Goal: Task Accomplishment & Management: Manage account settings

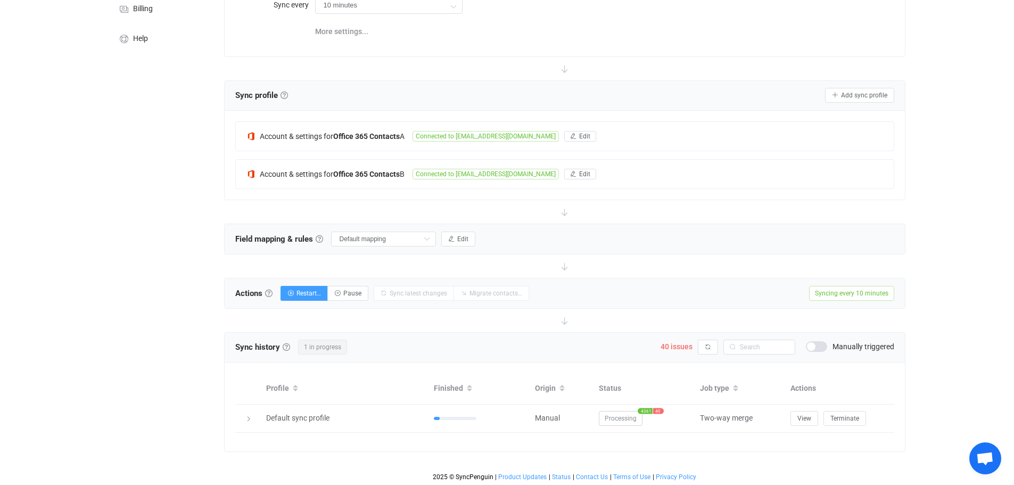
scroll to position [144, 0]
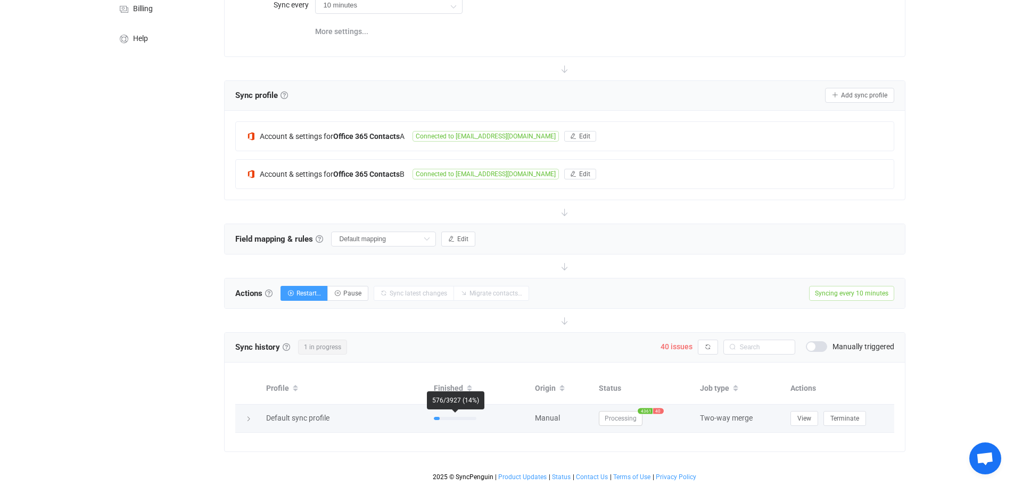
click at [460, 418] on div at bounding box center [455, 418] width 43 height 3
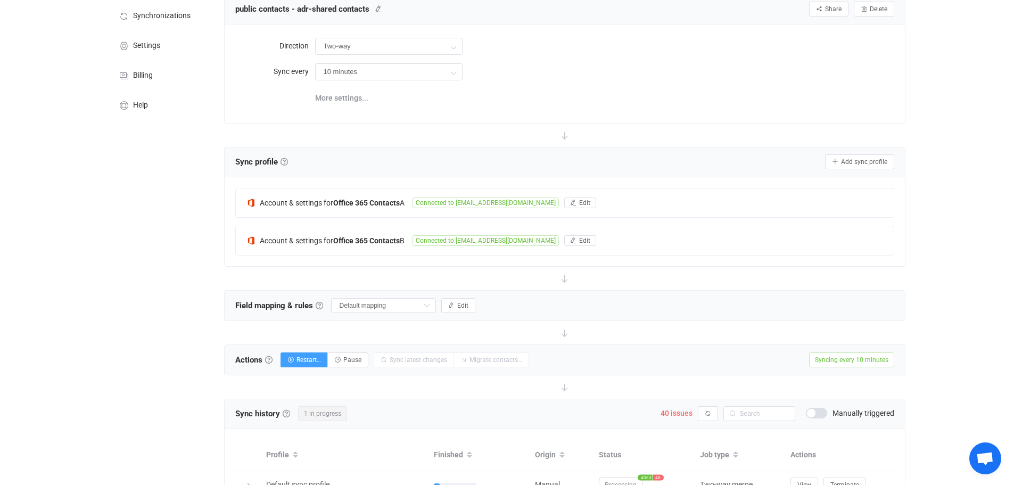
scroll to position [0, 0]
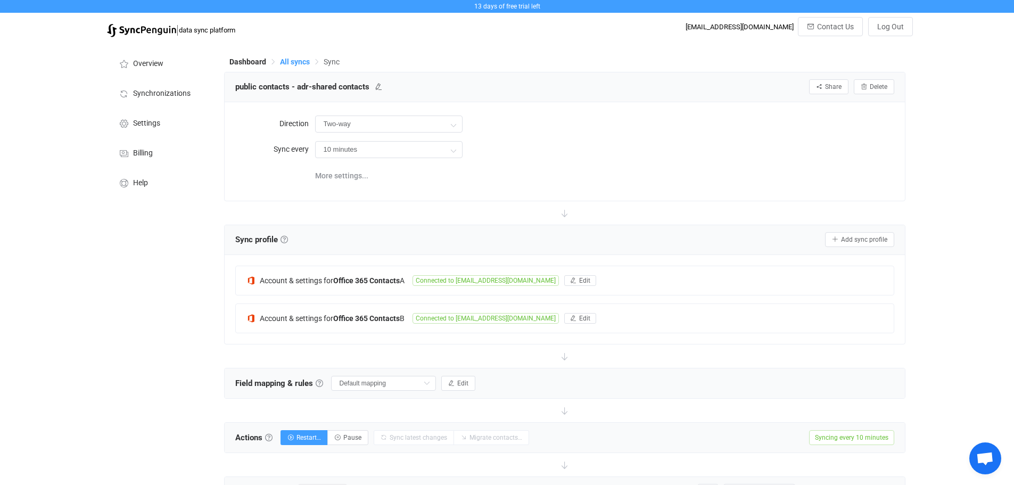
click at [285, 57] on span "All syncs" at bounding box center [295, 61] width 30 height 9
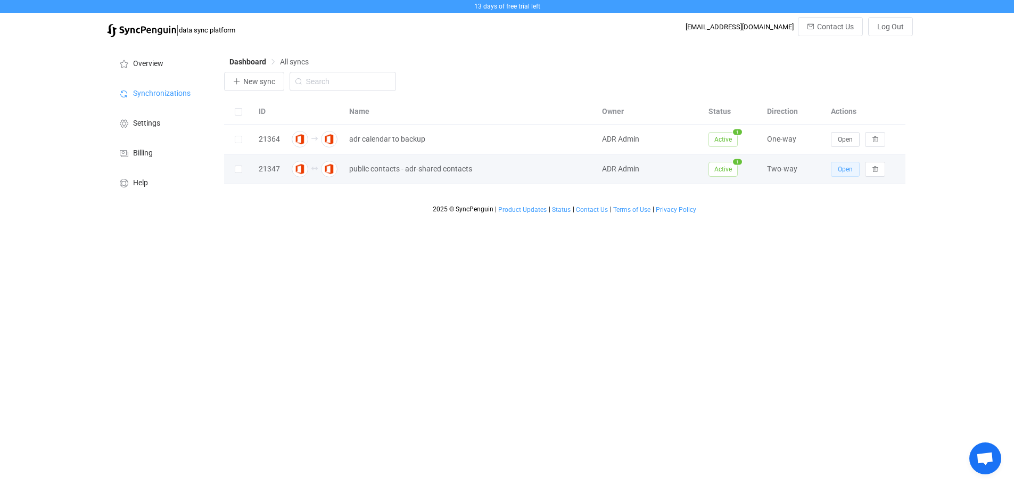
click at [839, 169] on span "Open" at bounding box center [845, 169] width 15 height 7
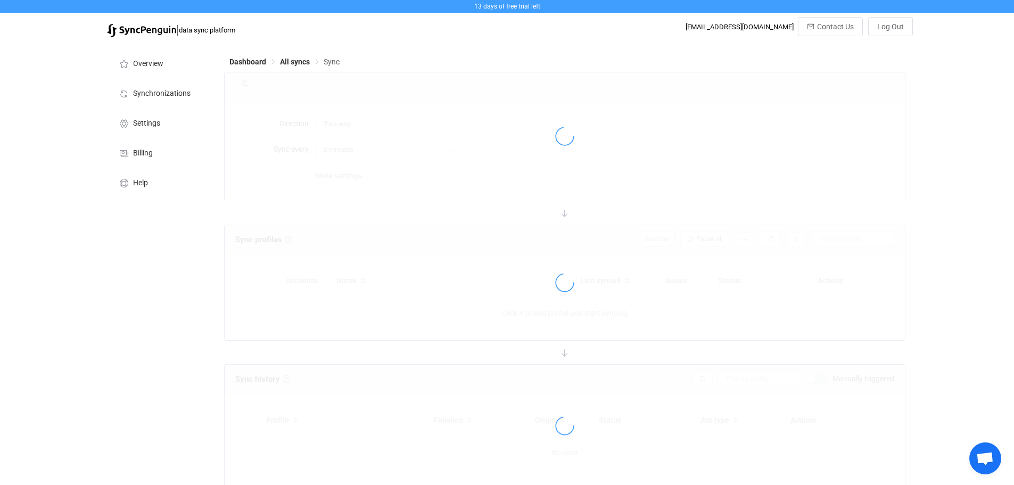
type input "10 minutes"
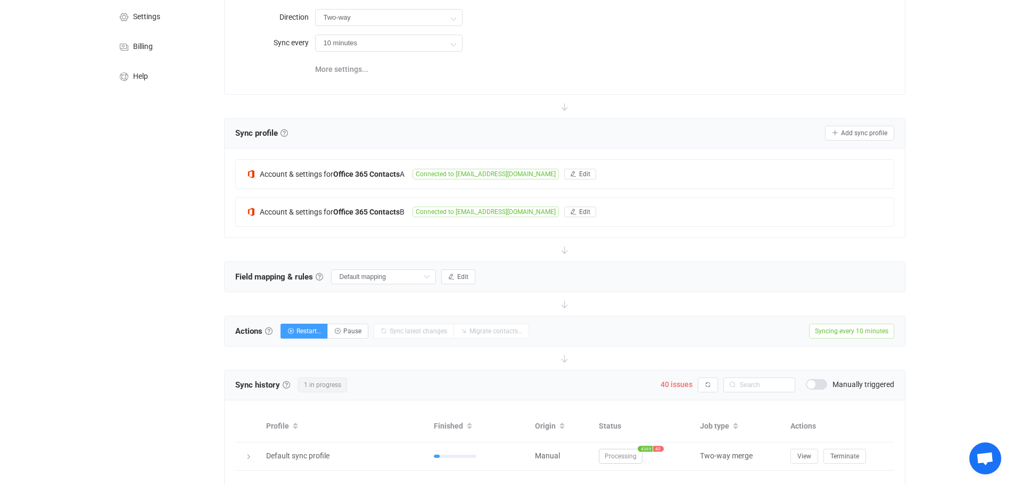
scroll to position [144, 0]
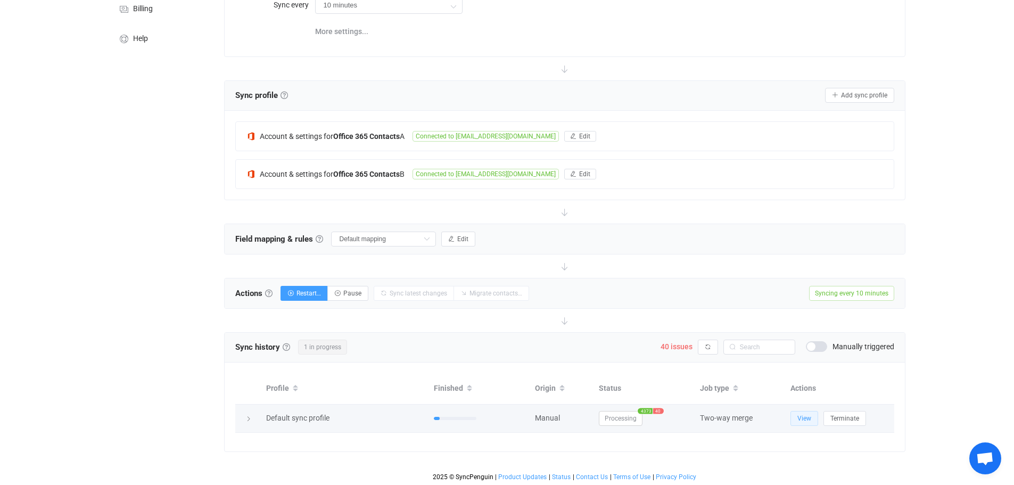
click at [806, 415] on span "View" at bounding box center [804, 418] width 14 height 7
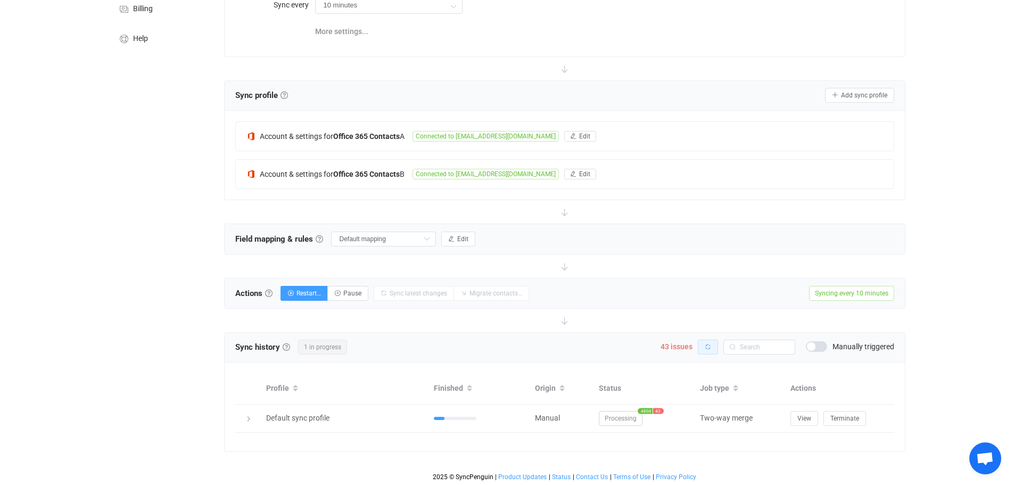
click at [710, 346] on icon "button" at bounding box center [708, 347] width 6 height 6
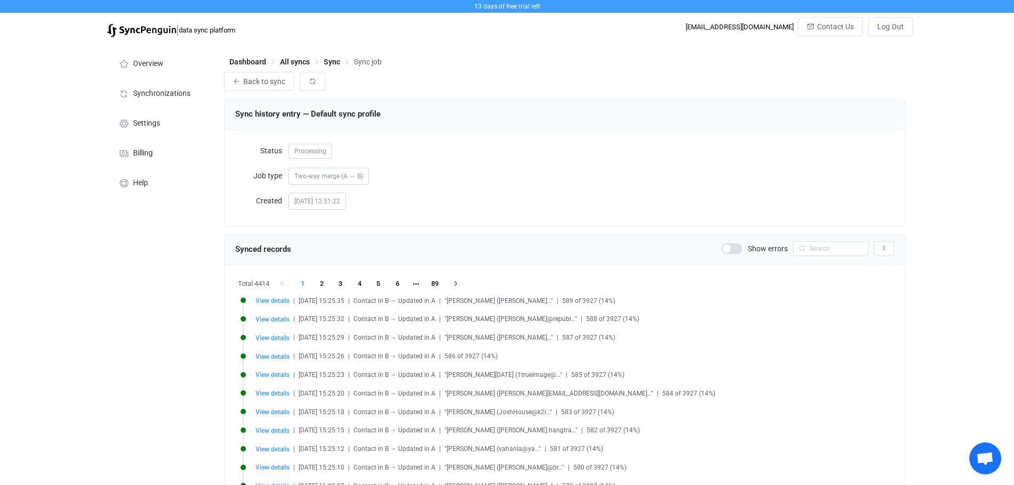
click at [736, 251] on span at bounding box center [731, 248] width 21 height 11
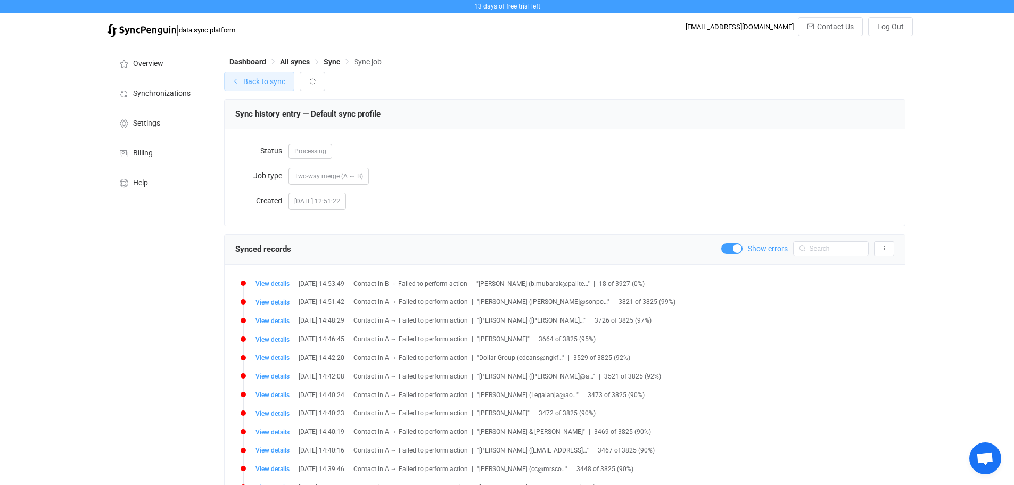
click at [244, 81] on span "Back to sync" at bounding box center [264, 81] width 42 height 9
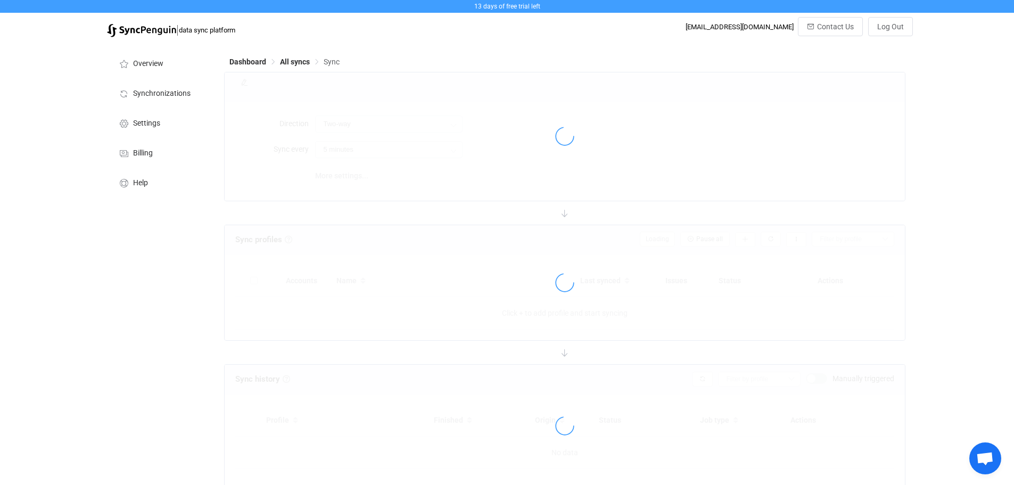
type input "10 minutes"
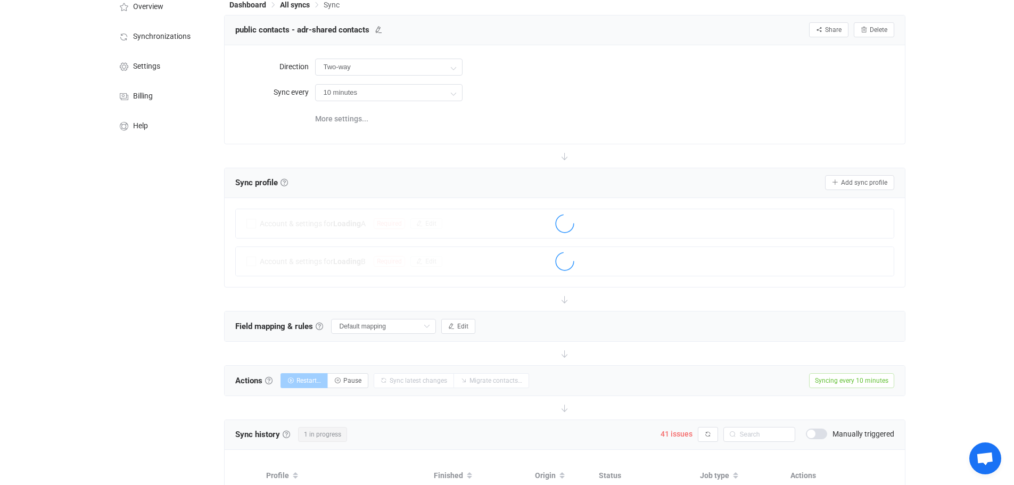
scroll to position [144, 0]
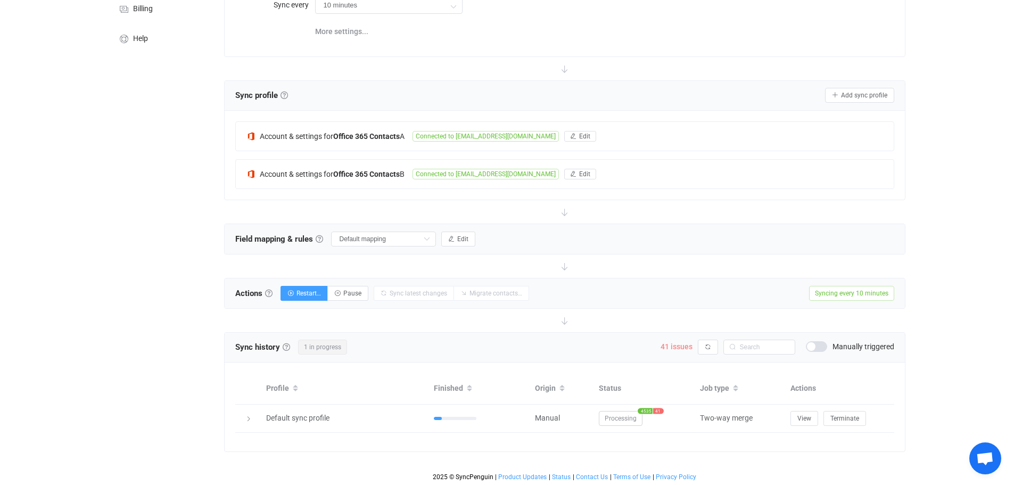
click at [674, 345] on span "41 issues" at bounding box center [677, 346] width 32 height 9
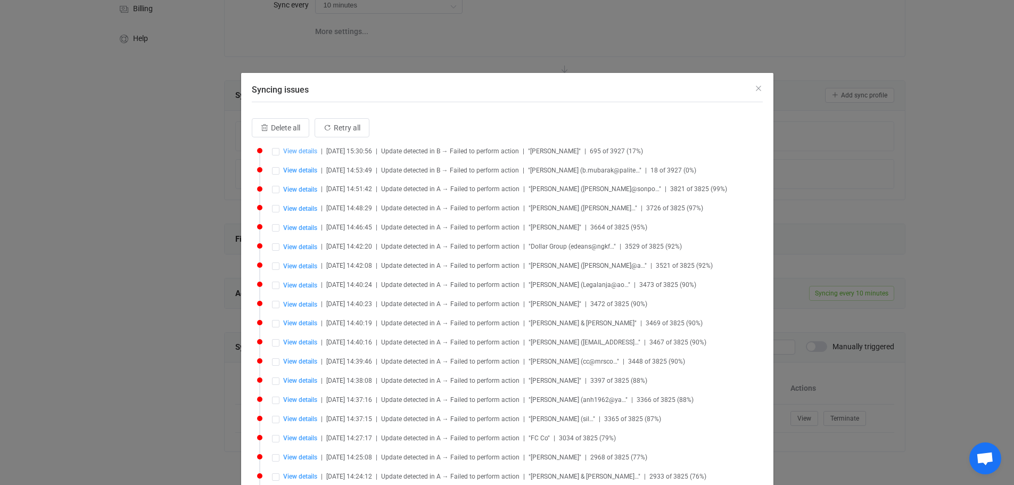
click at [299, 152] on span "View details" at bounding box center [300, 150] width 34 height 7
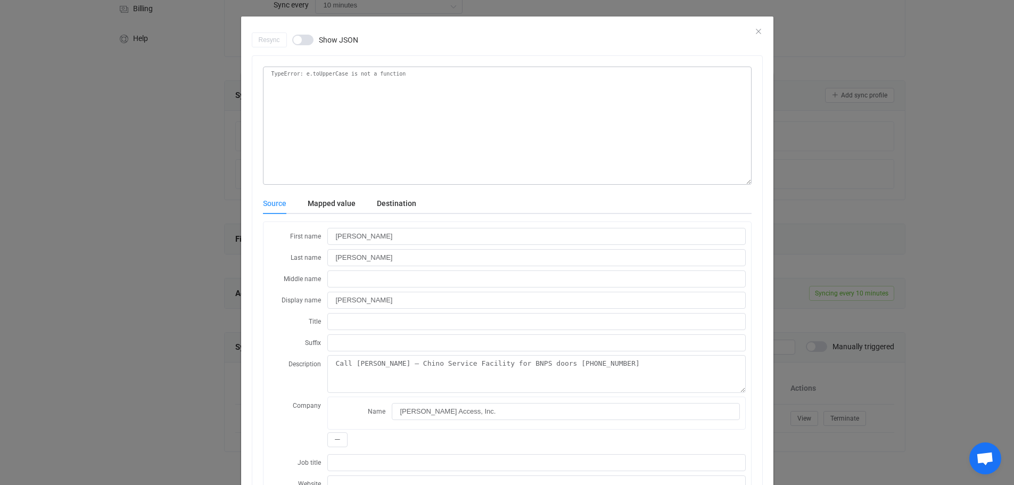
scroll to position [0, 0]
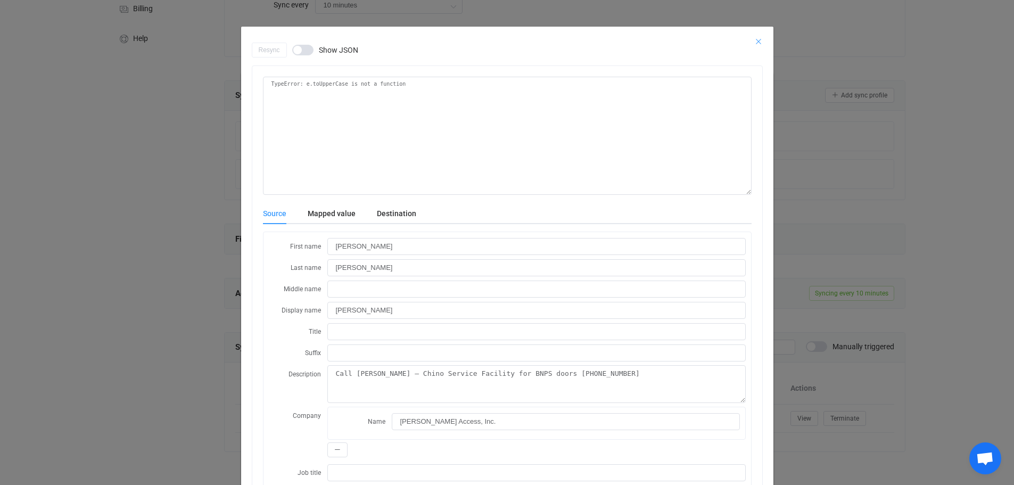
drag, startPoint x: 751, startPoint y: 39, endPoint x: 677, endPoint y: 62, distance: 77.1
click at [754, 39] on icon "Close" at bounding box center [758, 41] width 9 height 9
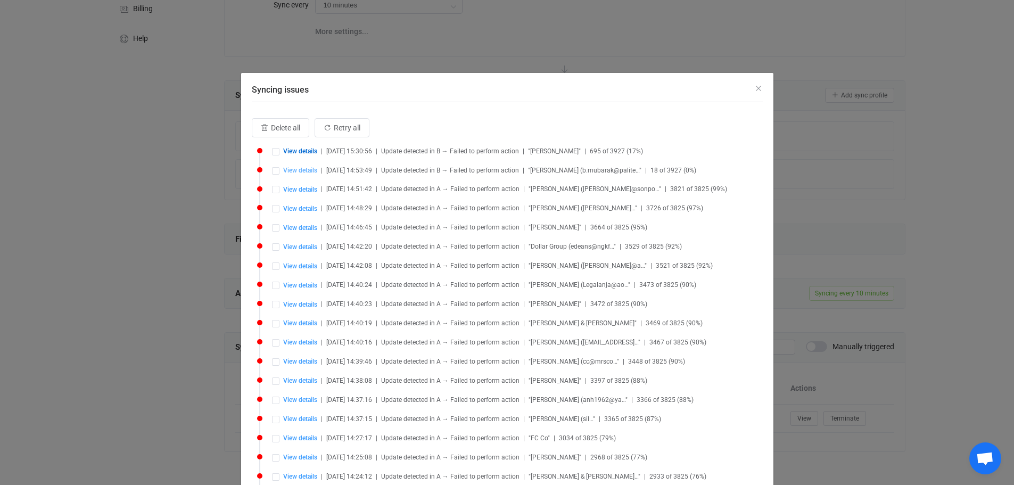
click at [297, 167] on span "View details" at bounding box center [300, 170] width 34 height 7
type input "Mubarak"
type input "Bayan Mubarak"
type input "Bayan"
type textarea "Corporate contact: Bayan Mubarak 909-660-0592 Axel is on site manager - May 202…"
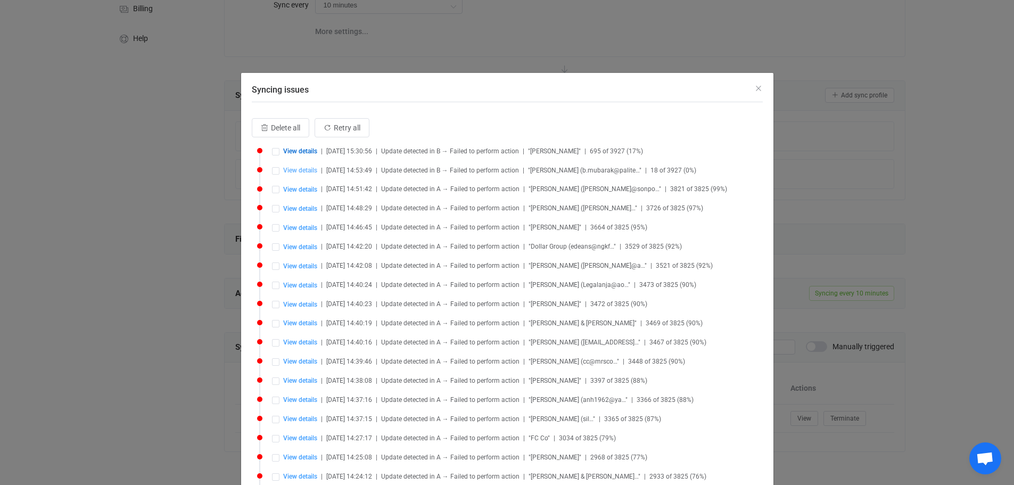
type input "Palitel, Inc."
type input "Tenant - 2011 Venice"
type input "(323) 731-1886"
type input "Work fax"
type input "CA"
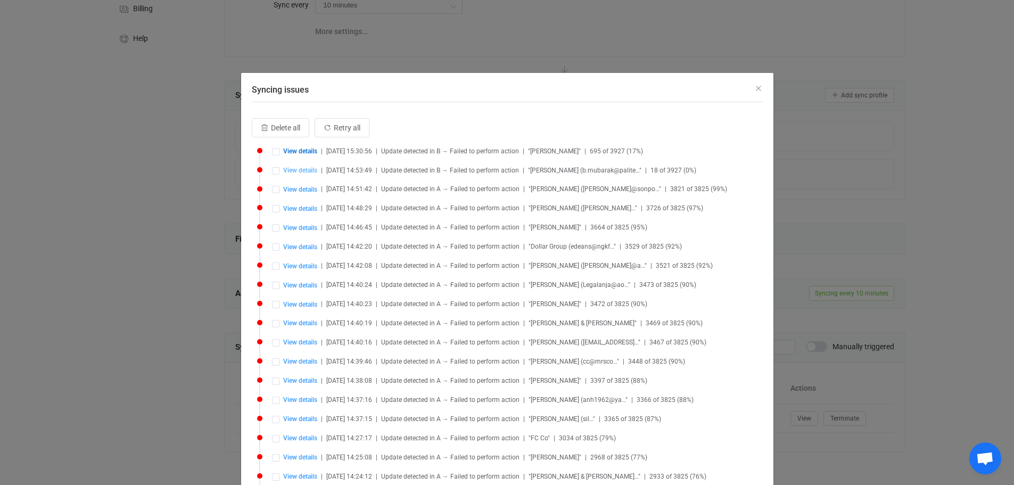
type input "Los Angeles"
type input "90006"
type input "2011 Venice Blvd."
type input "Tenants"
type input "2025-09-09 20:53:58"
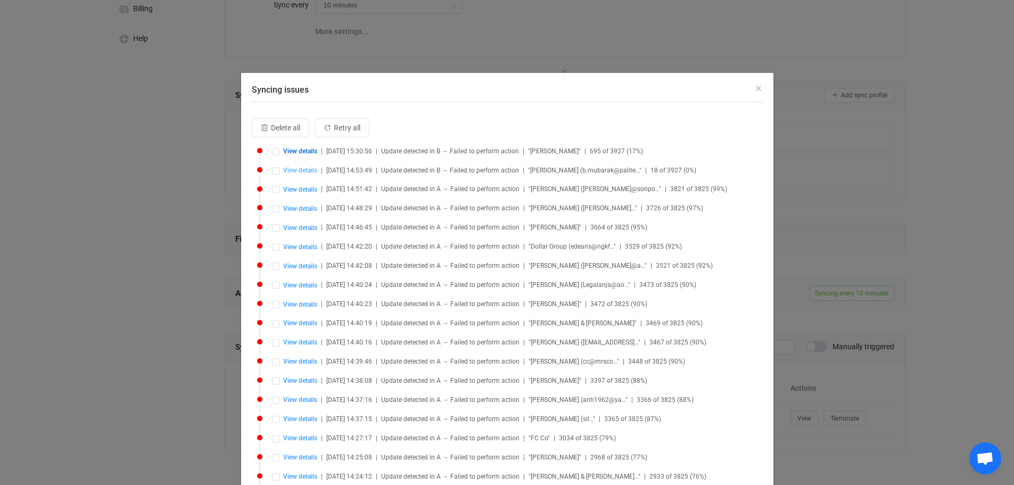
type input "Bayan Mubarak (Palitel, Inc. )"
type input "AAMkADYwMWY1ZWNmLTQ2NGMtNDU5NC1iMmQ3LWVkZTAwZDVlZjQxYwBGAAAAAADUmXkpwf+2R6hlxdt…"
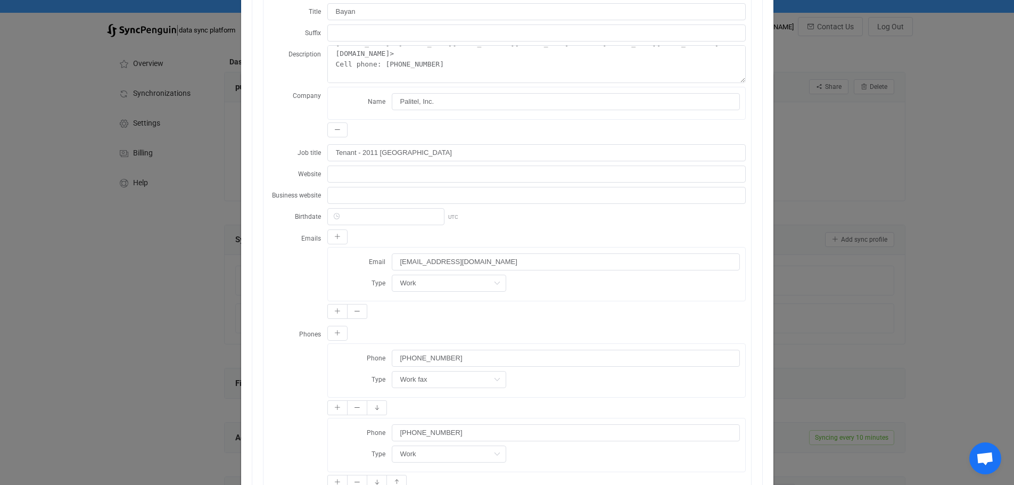
scroll to position [1, 0]
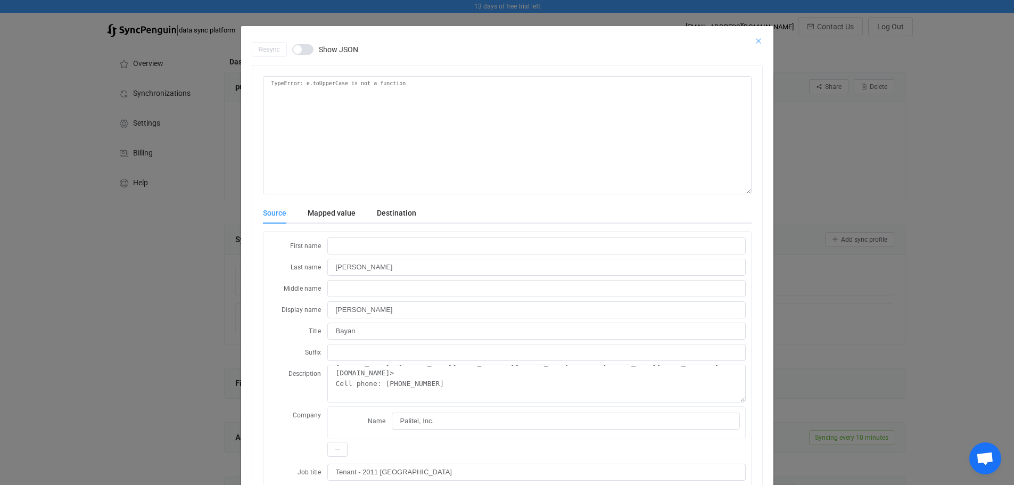
click at [754, 40] on icon "Close" at bounding box center [758, 41] width 9 height 9
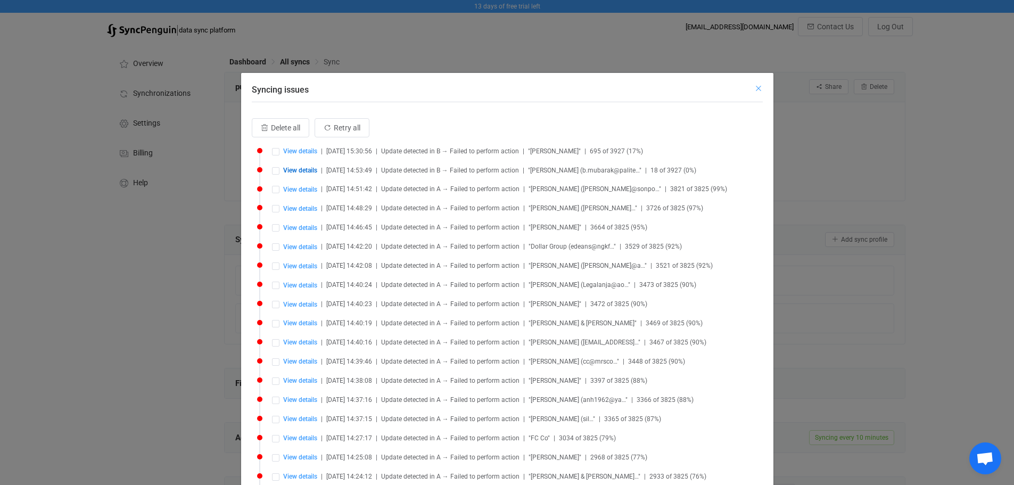
click at [754, 86] on icon "Close" at bounding box center [758, 88] width 9 height 9
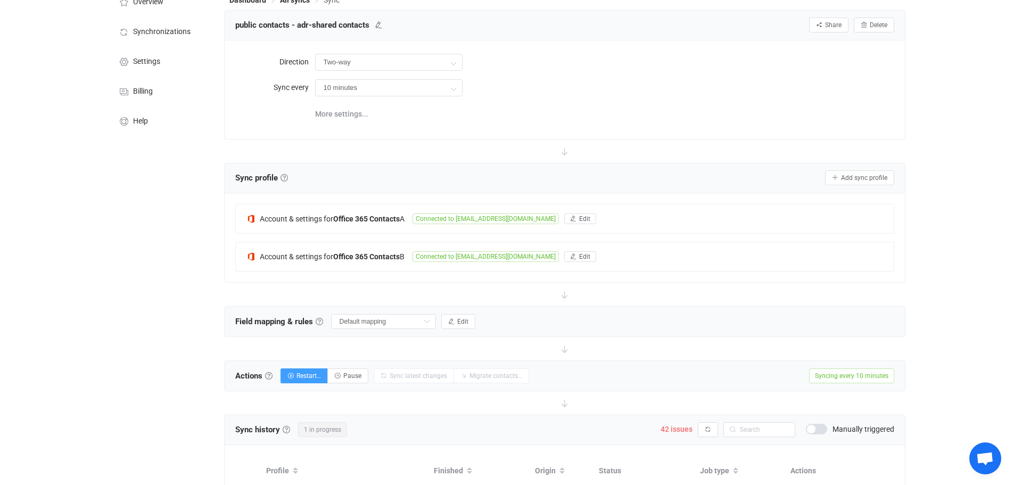
scroll to position [144, 0]
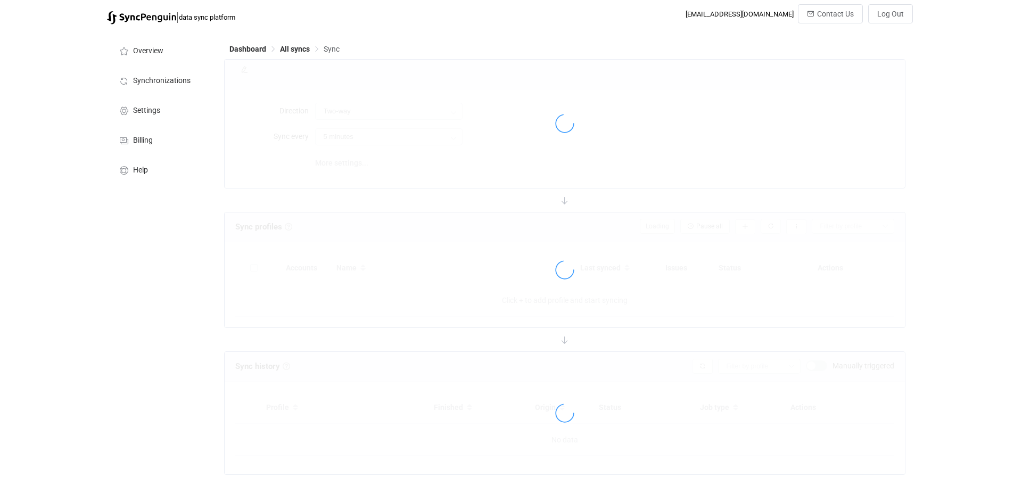
type input "10 minutes"
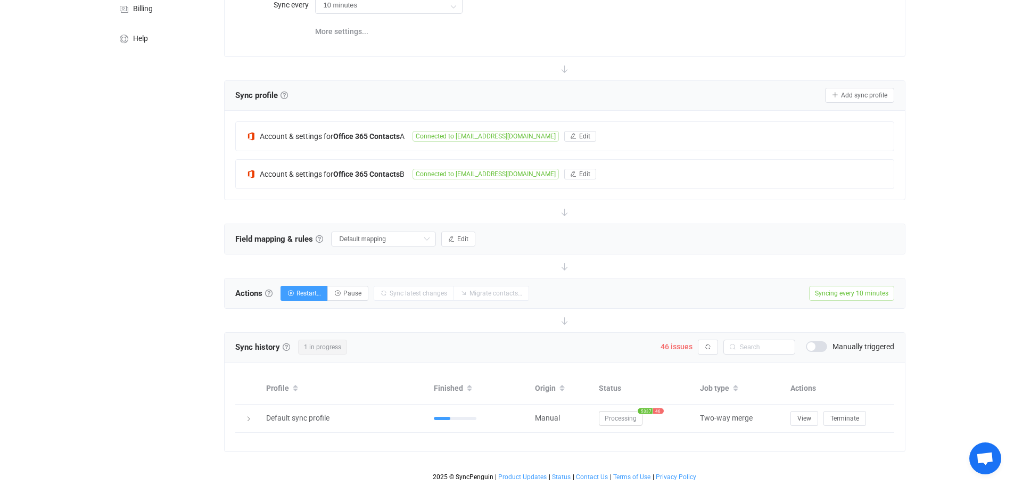
scroll to position [144, 0]
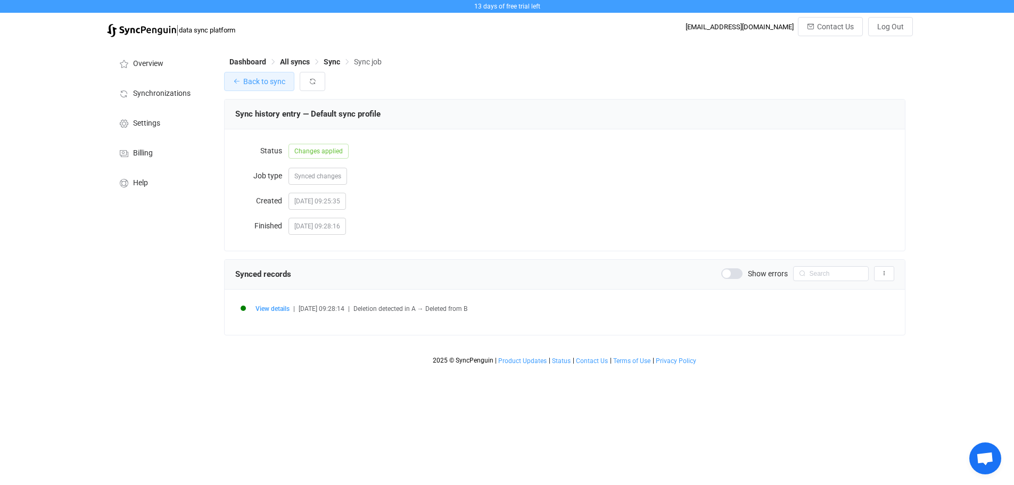
click at [252, 86] on span "Back to sync" at bounding box center [264, 81] width 42 height 9
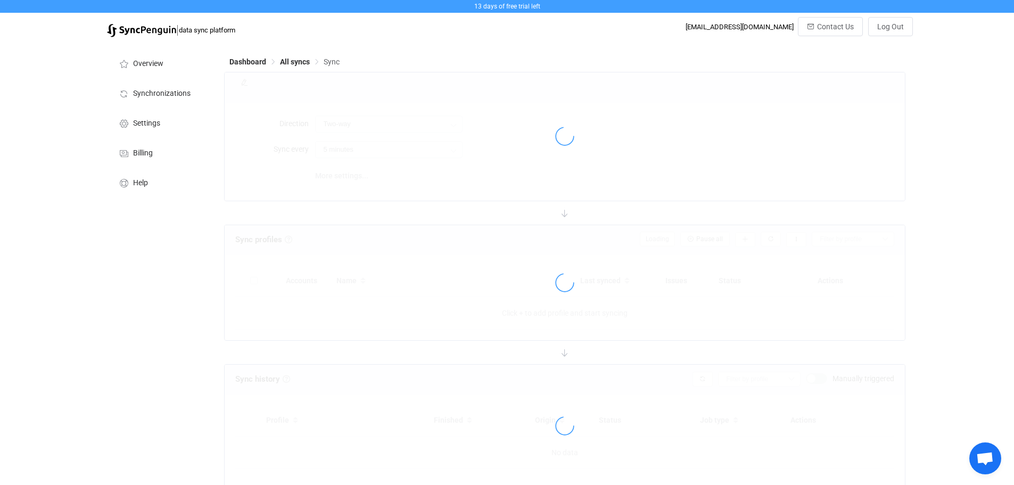
type input "A → B"
type input "12 hours"
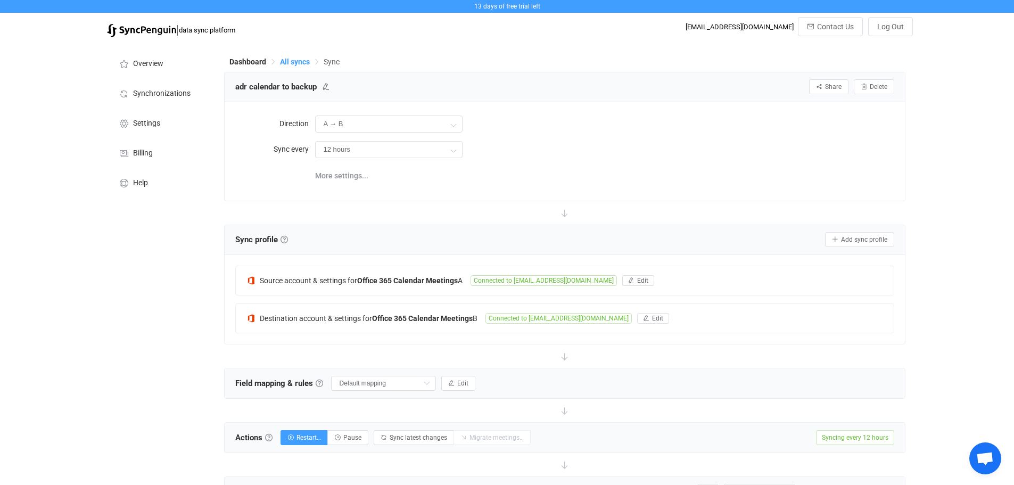
click at [293, 63] on span "All syncs" at bounding box center [295, 61] width 30 height 9
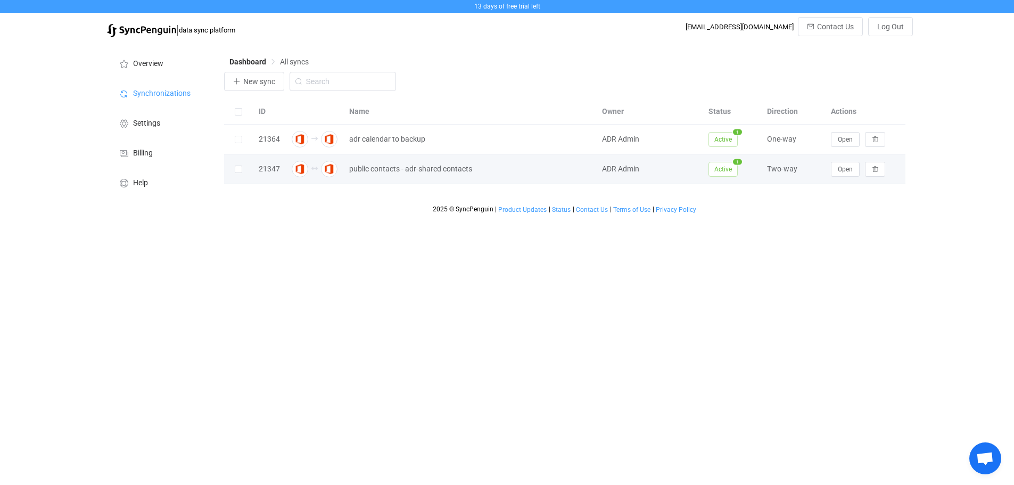
click at [267, 170] on div "21347" at bounding box center [269, 169] width 32 height 12
click at [845, 173] on span "Open" at bounding box center [845, 169] width 15 height 7
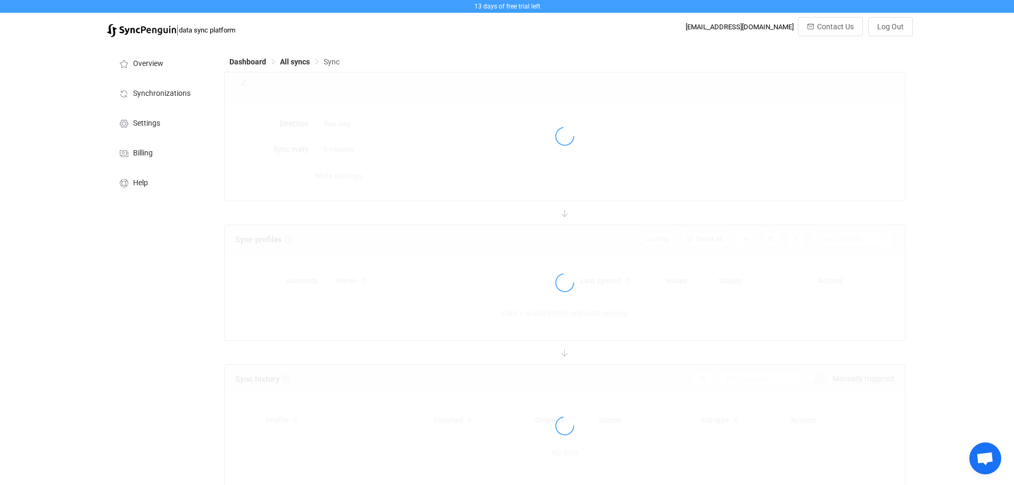
type input "10 minutes"
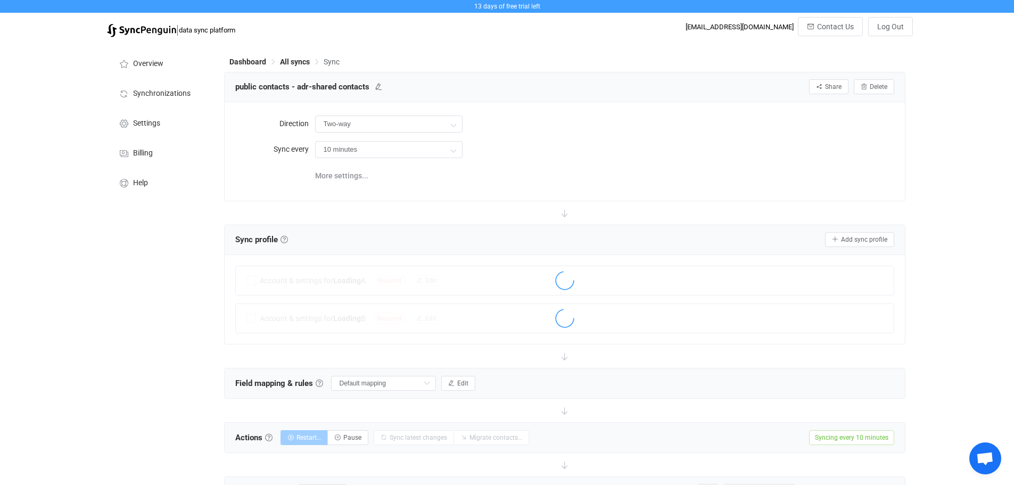
scroll to position [144, 0]
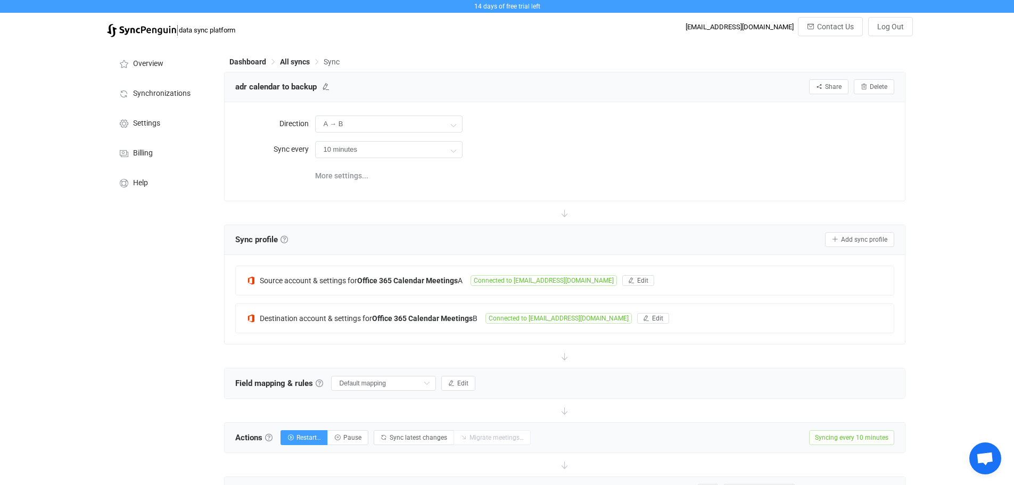
scroll to position [377, 0]
